Goal: Task Accomplishment & Management: Manage account settings

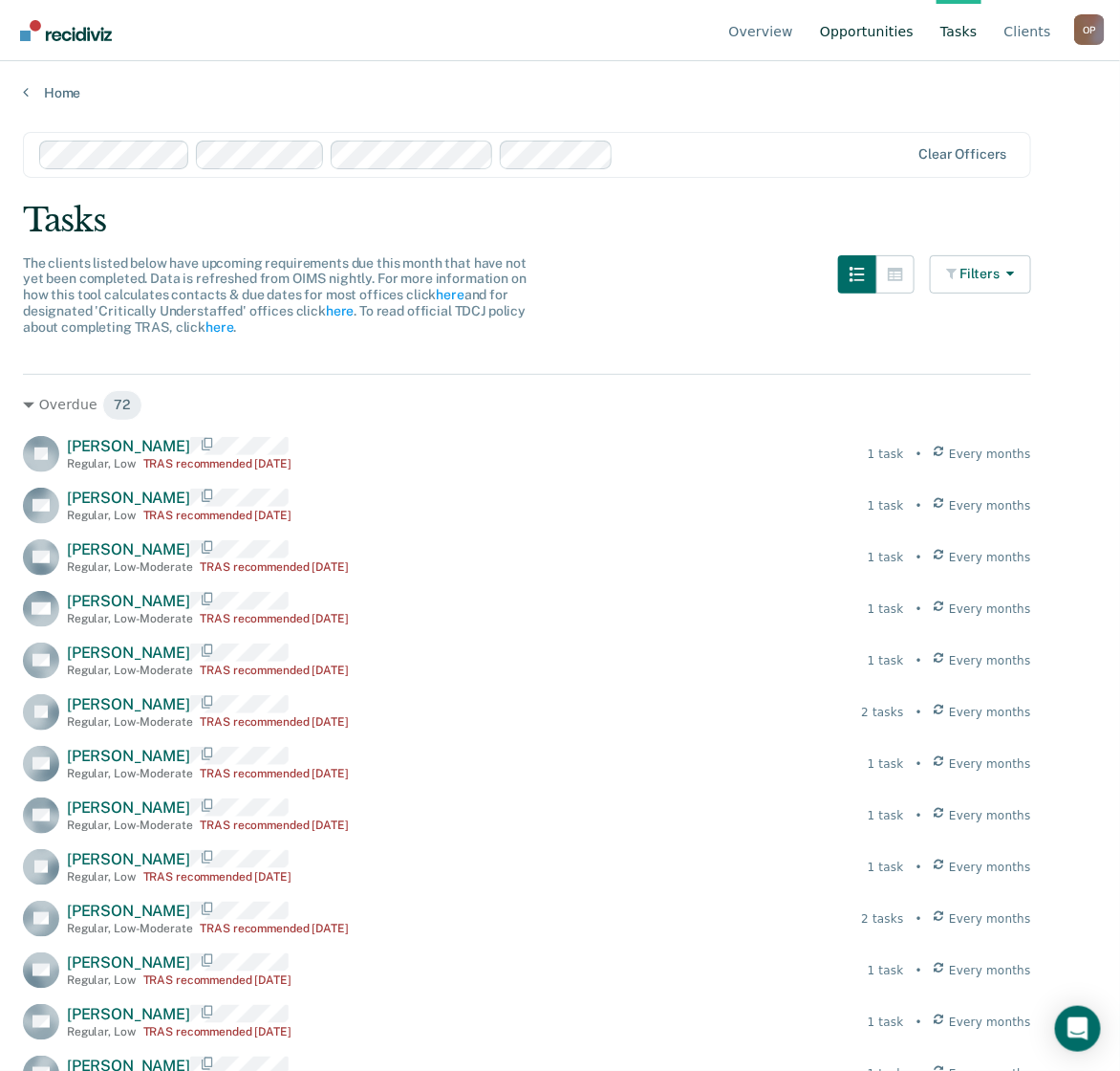
click at [887, 32] on link "Opportunities" at bounding box center [867, 31] width 101 height 62
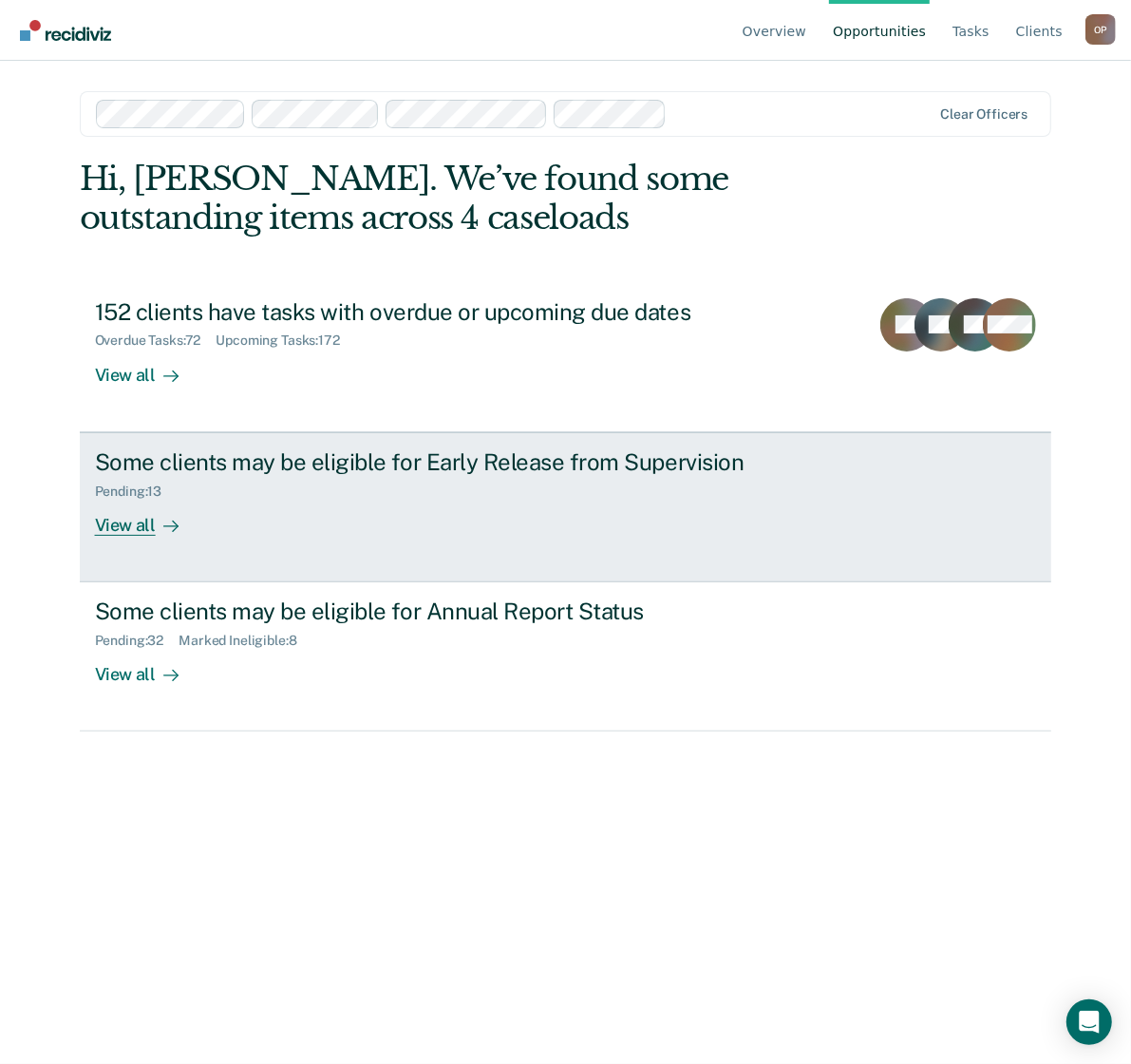
click at [290, 499] on div "Some clients may be eligible for Early Release from Supervision Pending : 13 Vi…" at bounding box center [451, 491] width 712 height 87
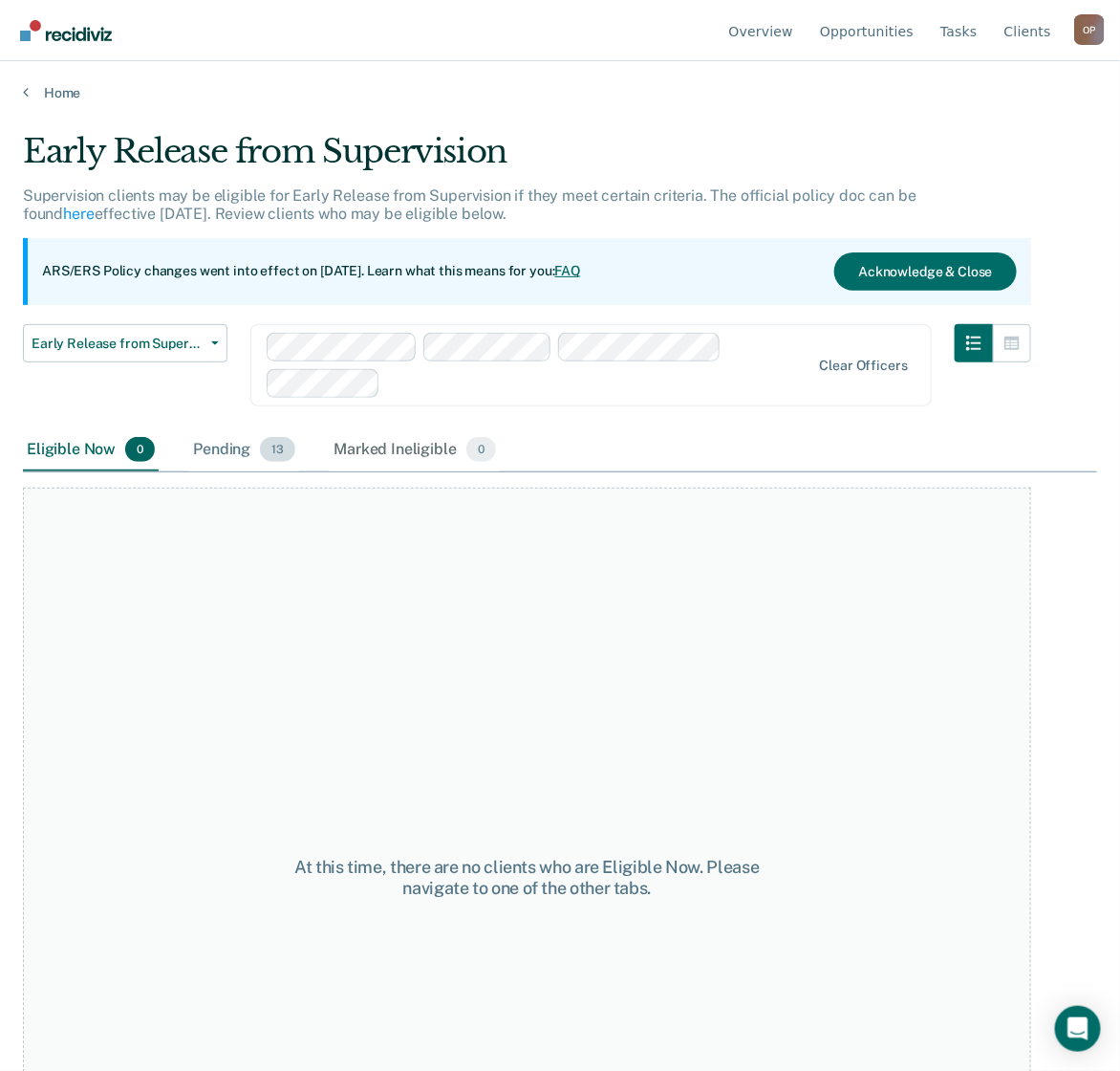
click at [212, 460] on div "Pending 13" at bounding box center [245, 451] width 110 height 42
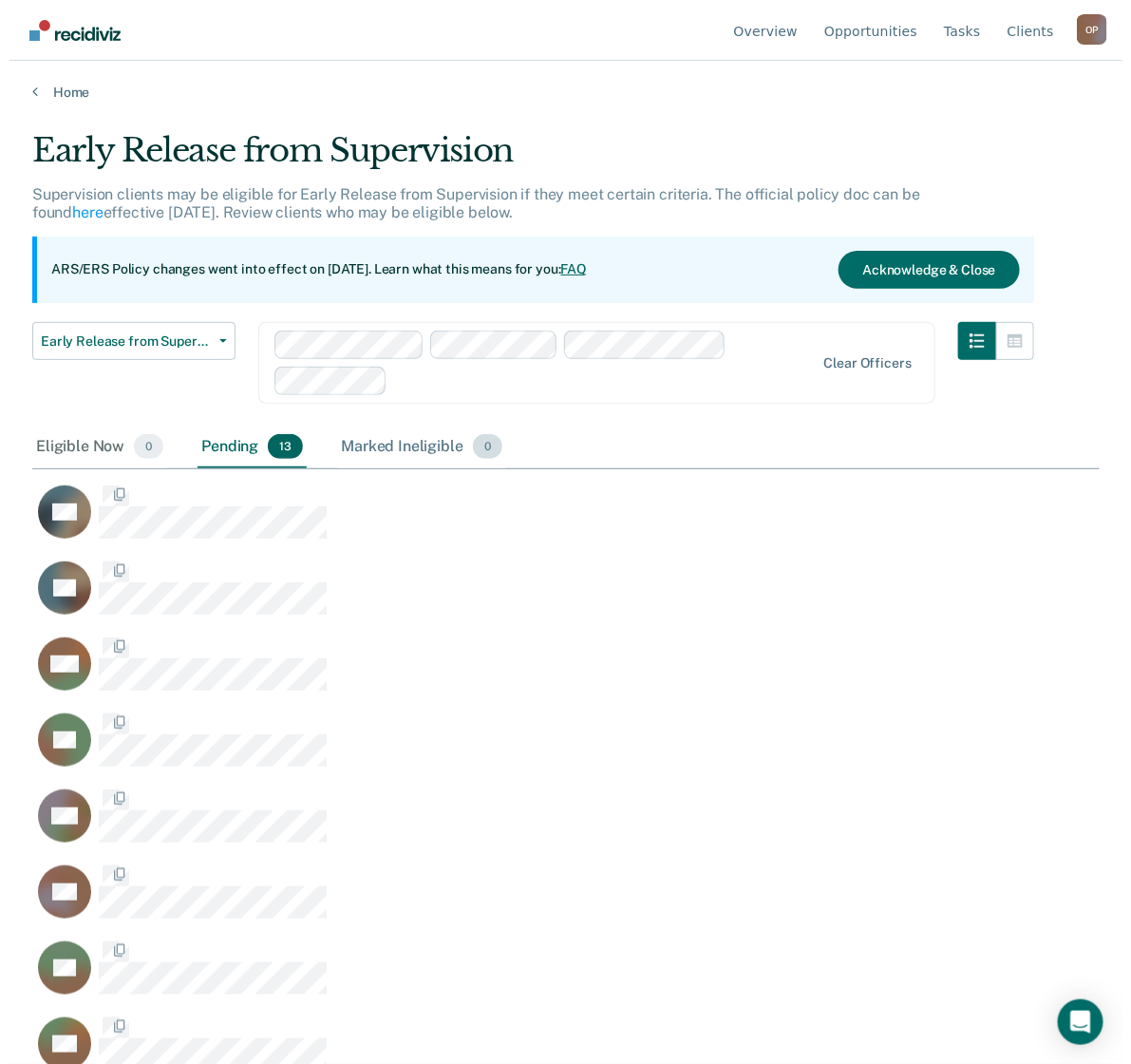
scroll to position [771, 1050]
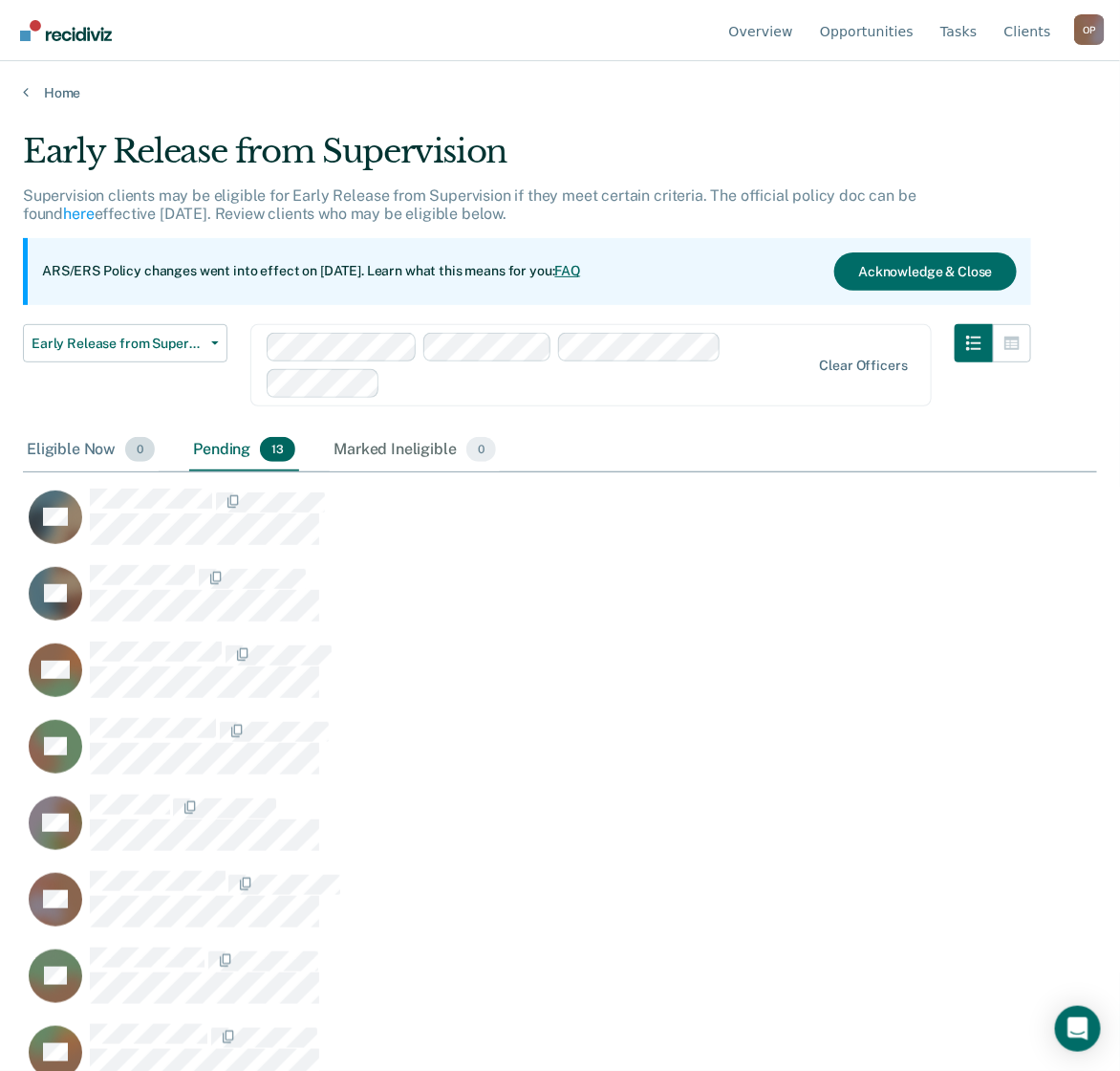
click at [87, 451] on div "Eligible Now 0" at bounding box center [91, 451] width 136 height 42
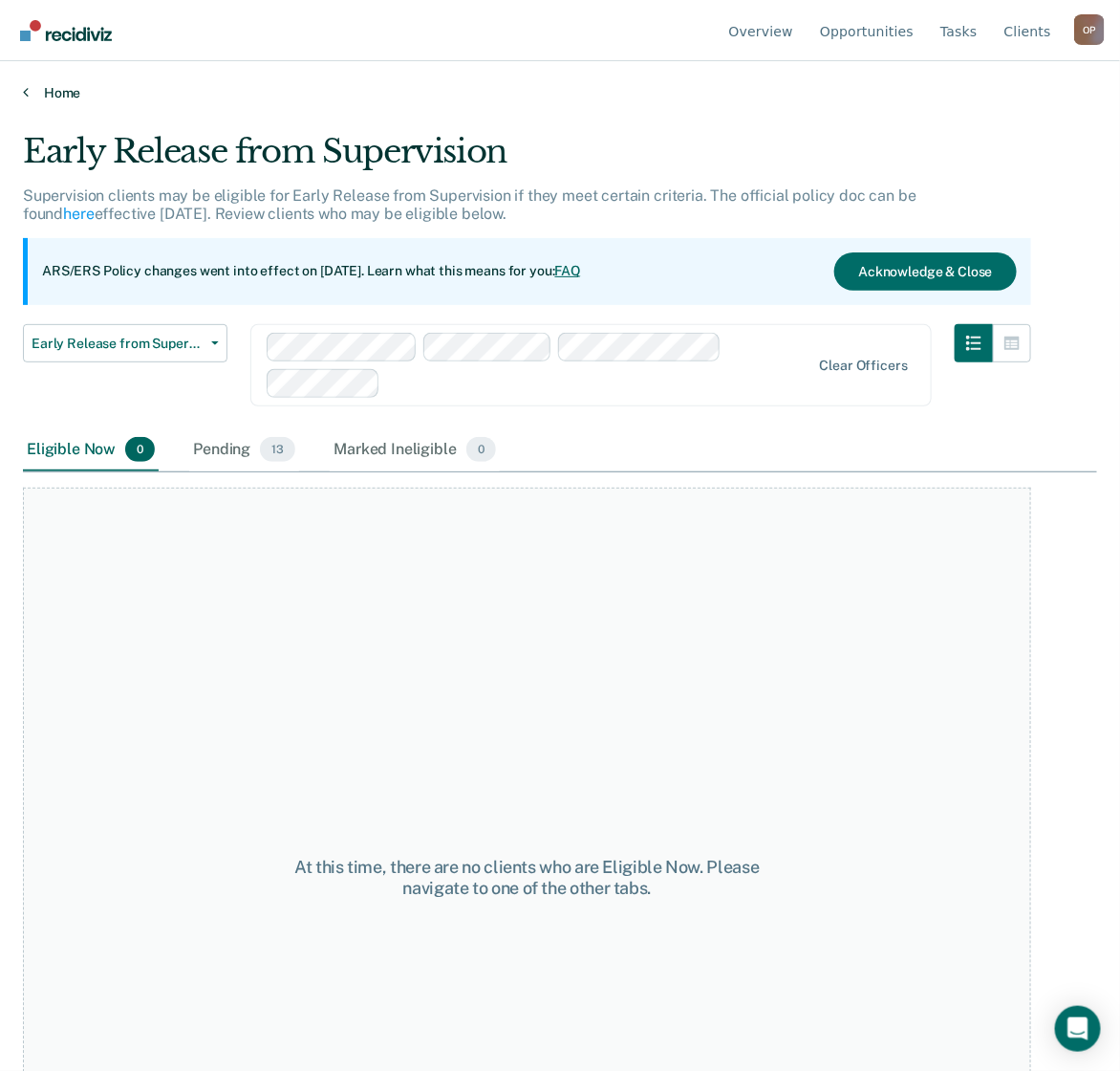
click at [65, 84] on link "Home" at bounding box center [560, 92] width 1075 height 17
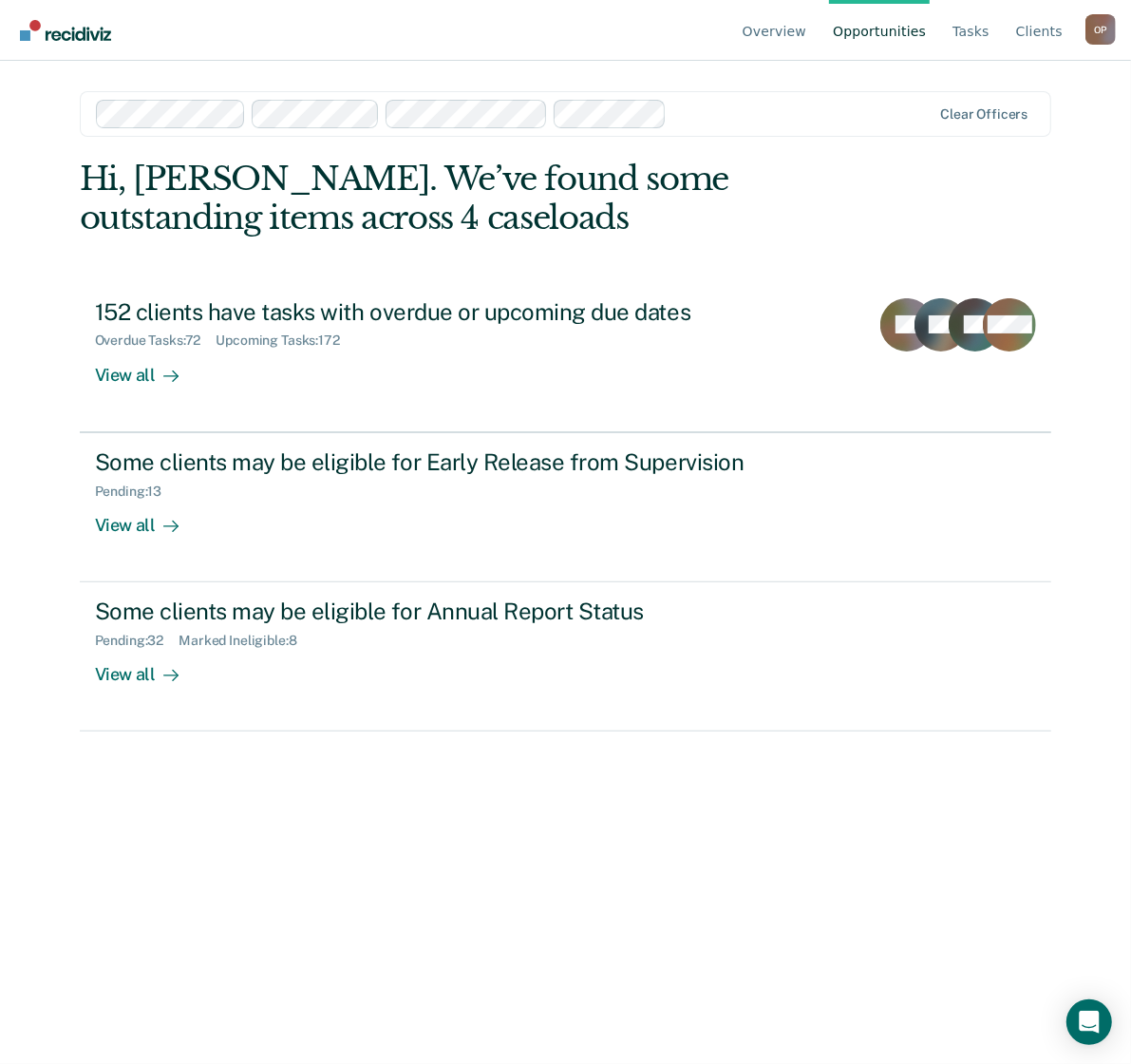
click at [684, 827] on div "Hi, [PERSON_NAME]. We’ve found some outstanding items across 4 caseloads 152 cl…" at bounding box center [566, 585] width 972 height 851
